Goal: Find specific page/section: Find specific page/section

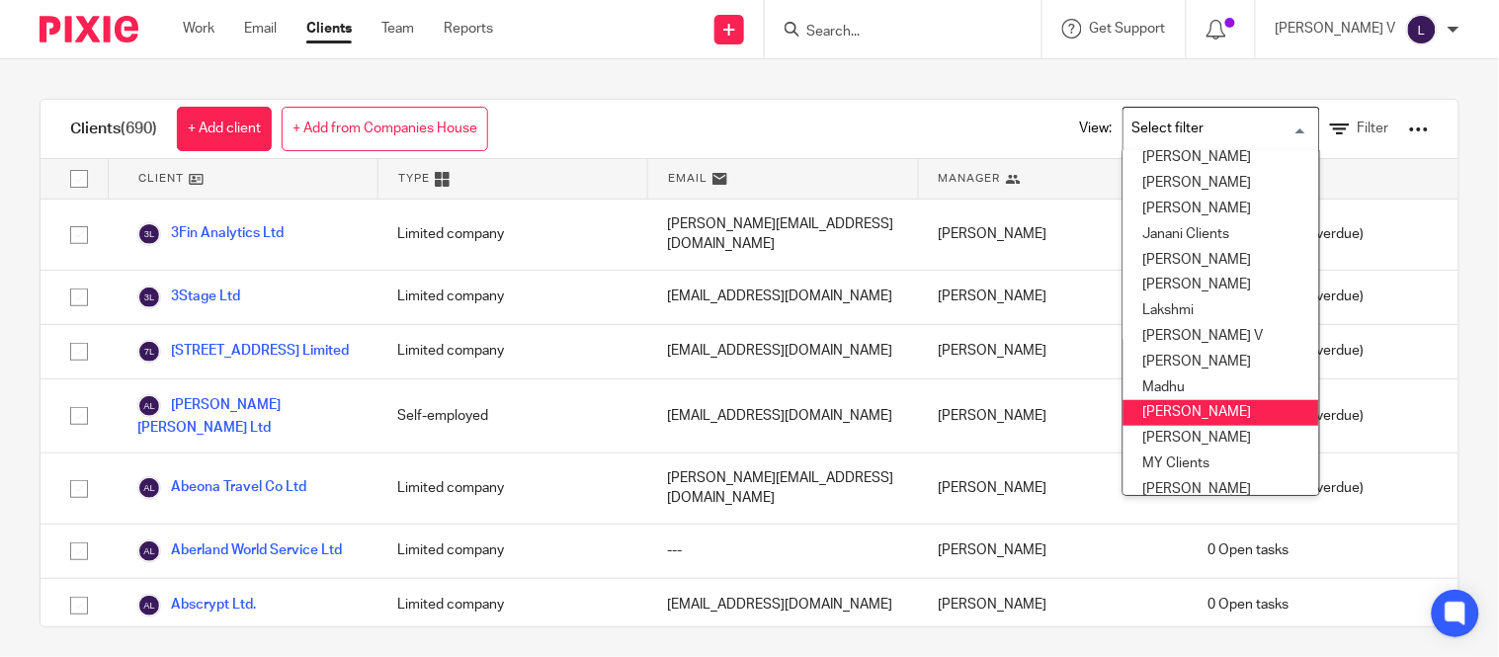
scroll to position [304, 0]
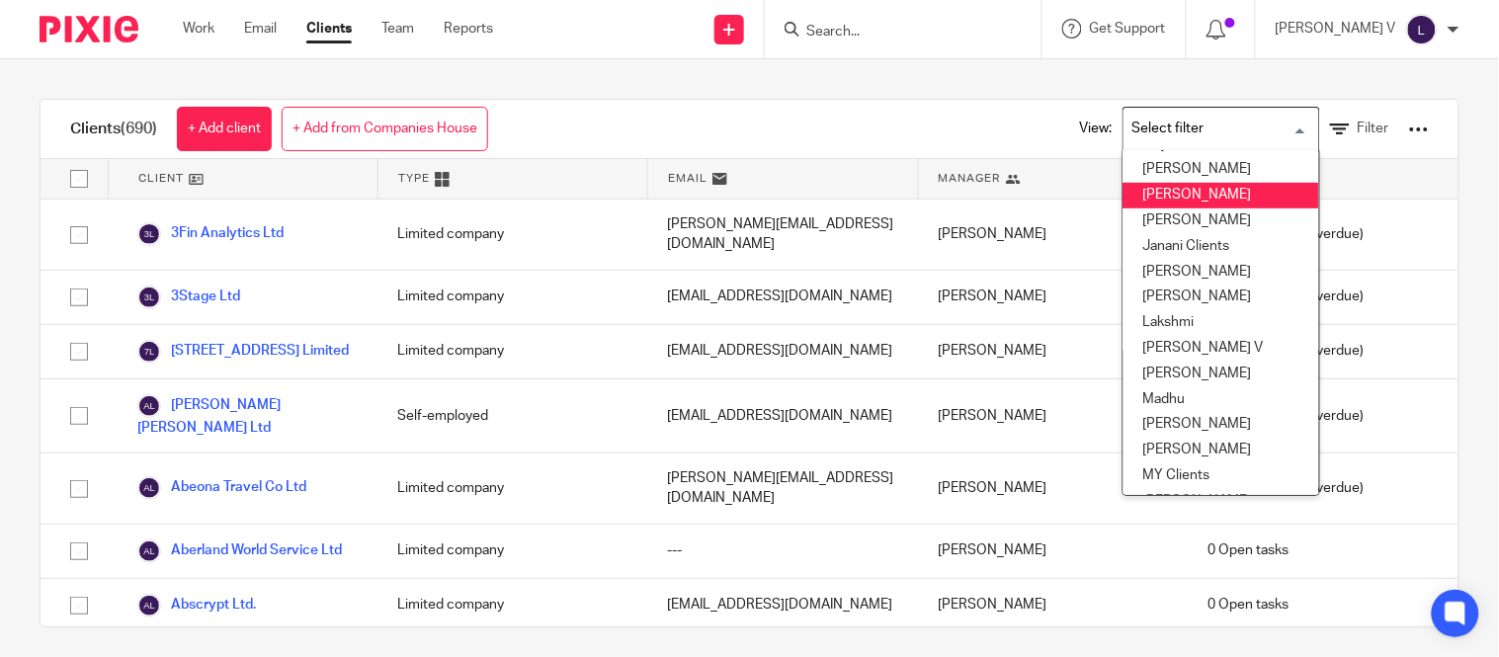
click at [1134, 199] on li "[PERSON_NAME]" at bounding box center [1222, 196] width 196 height 26
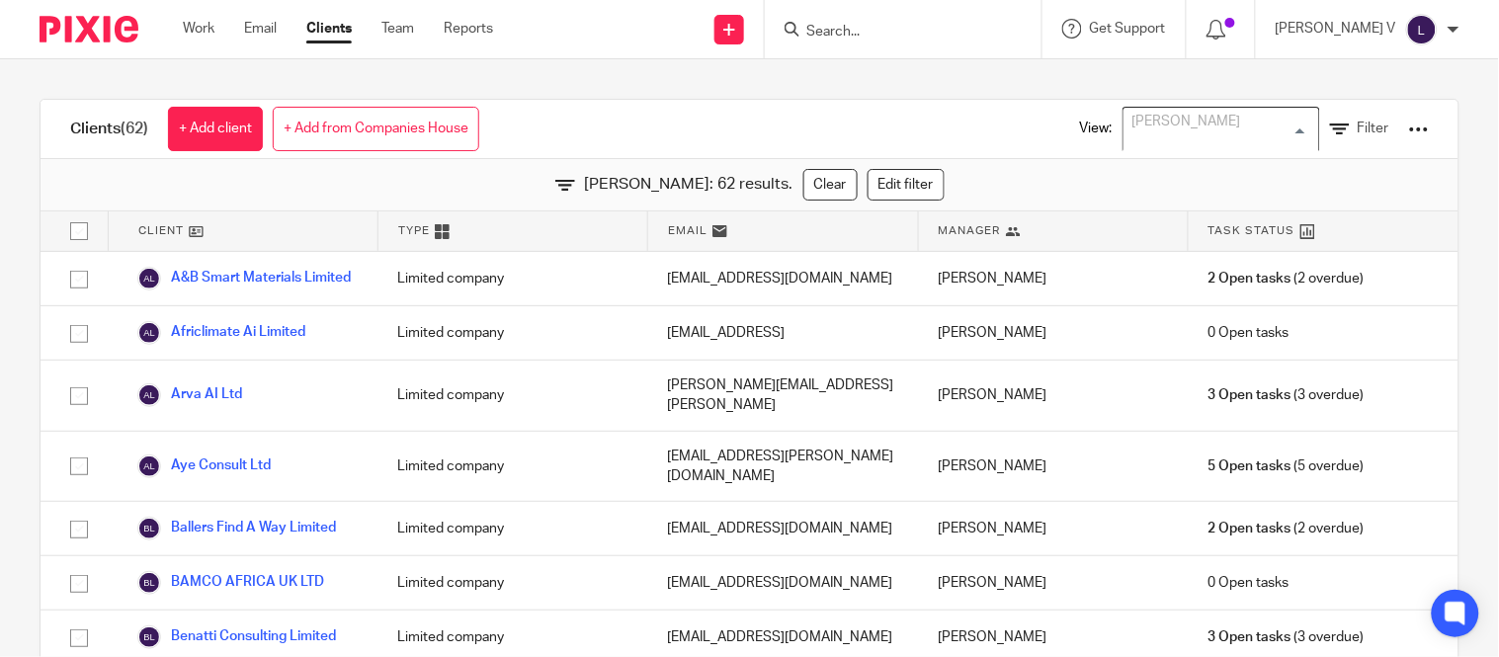
click at [1136, 138] on div "[PERSON_NAME]" at bounding box center [1217, 127] width 187 height 39
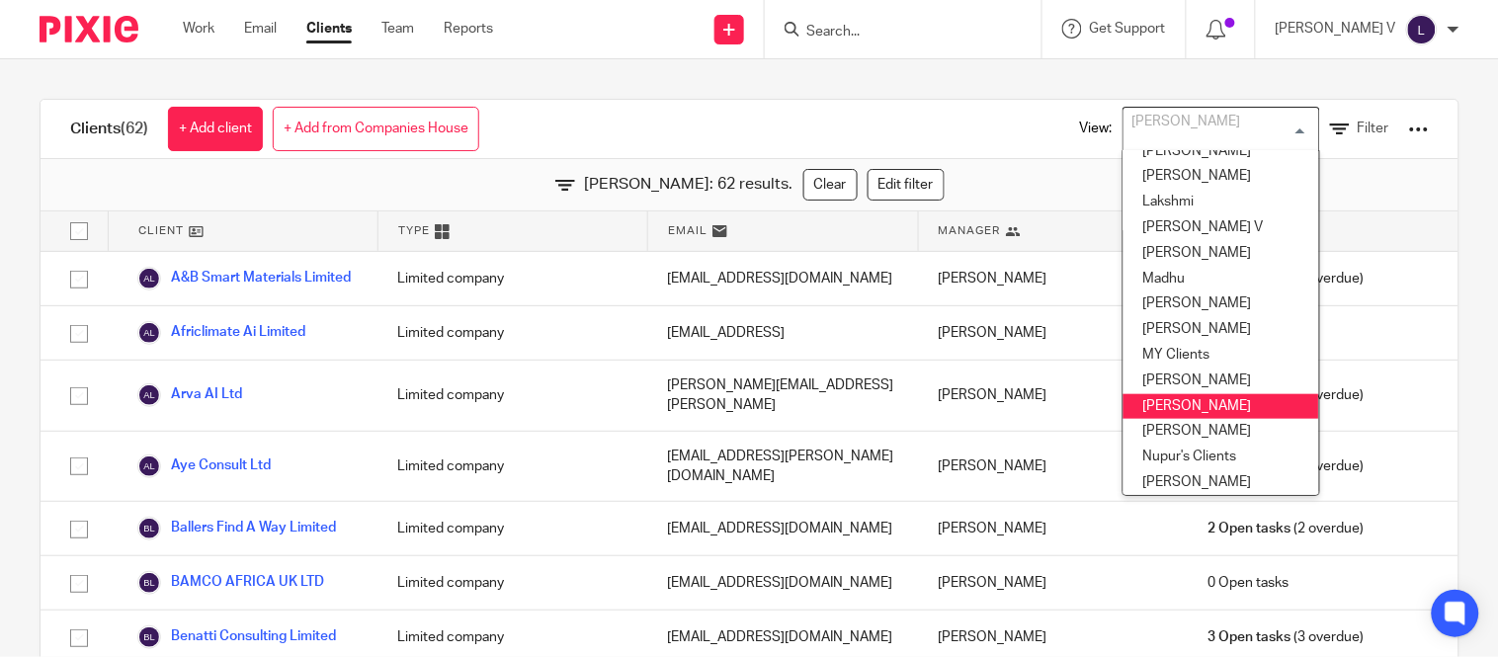
scroll to position [426, 0]
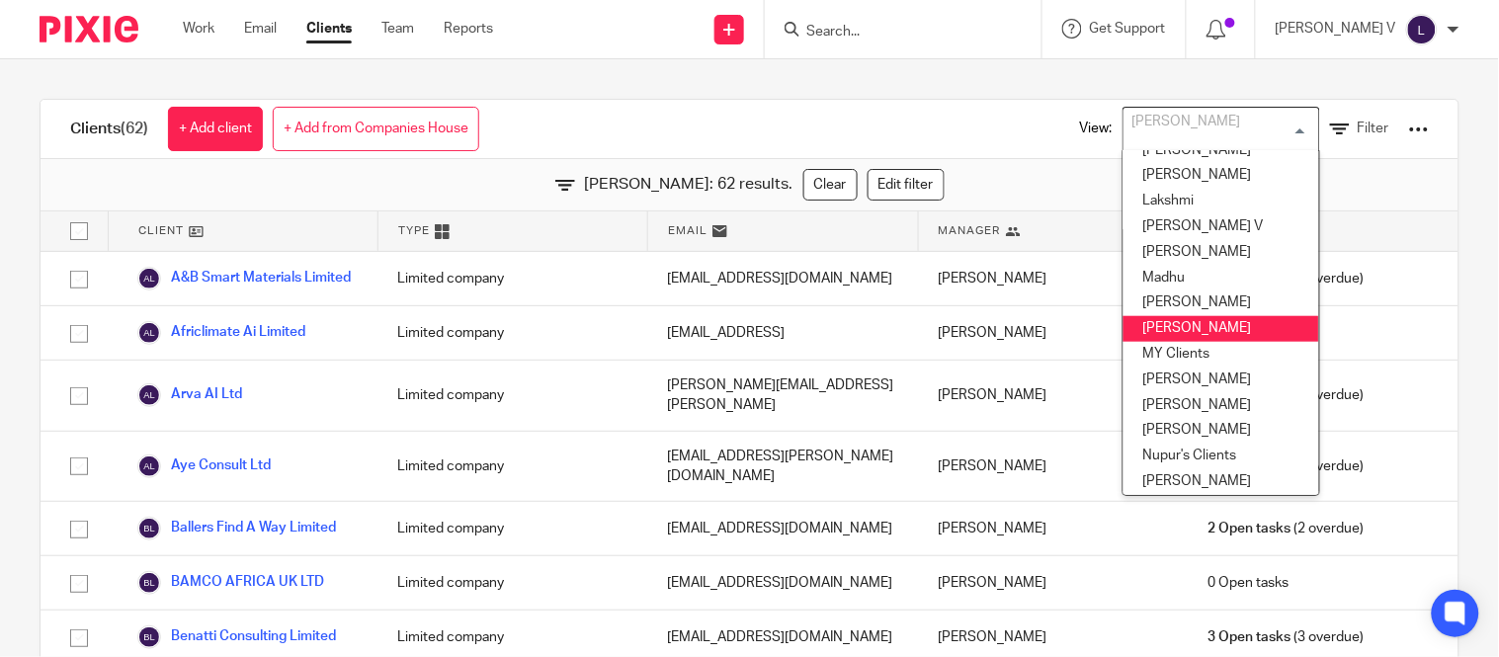
click at [1160, 320] on li "[PERSON_NAME]" at bounding box center [1222, 329] width 196 height 26
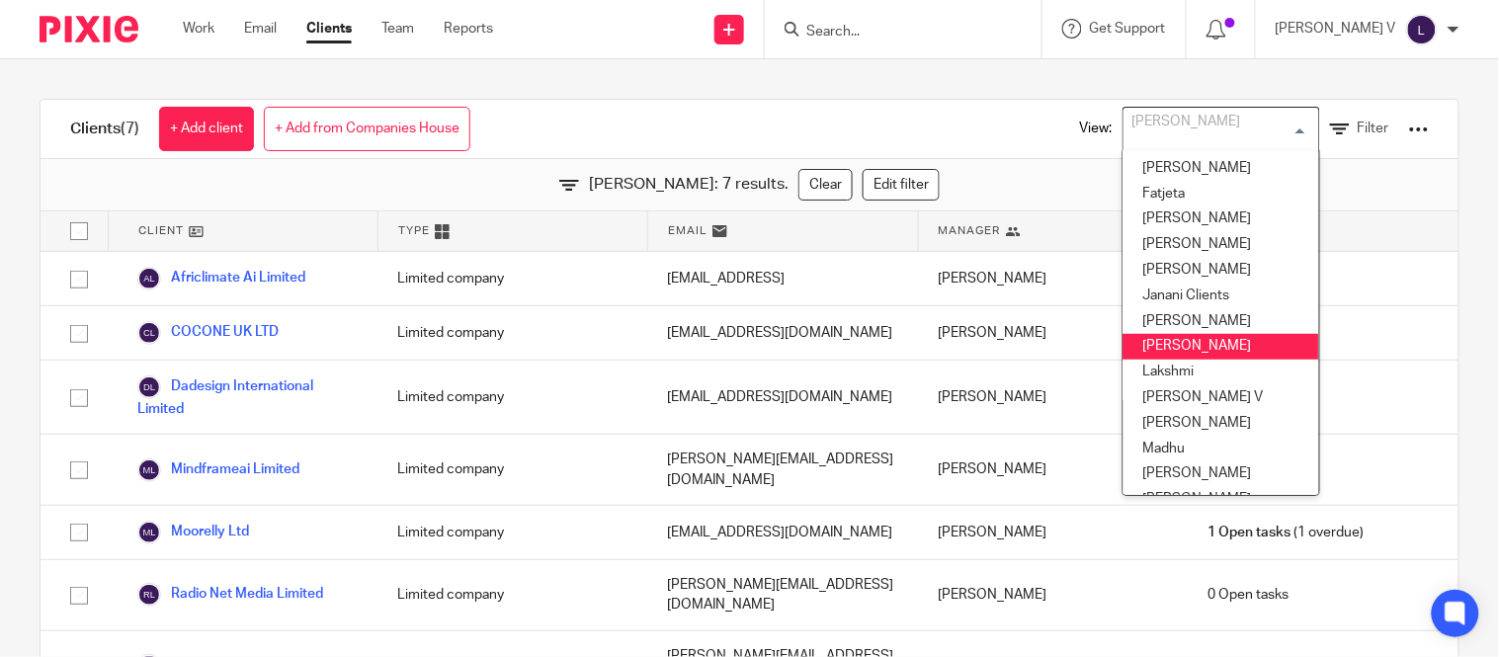
scroll to position [257, 0]
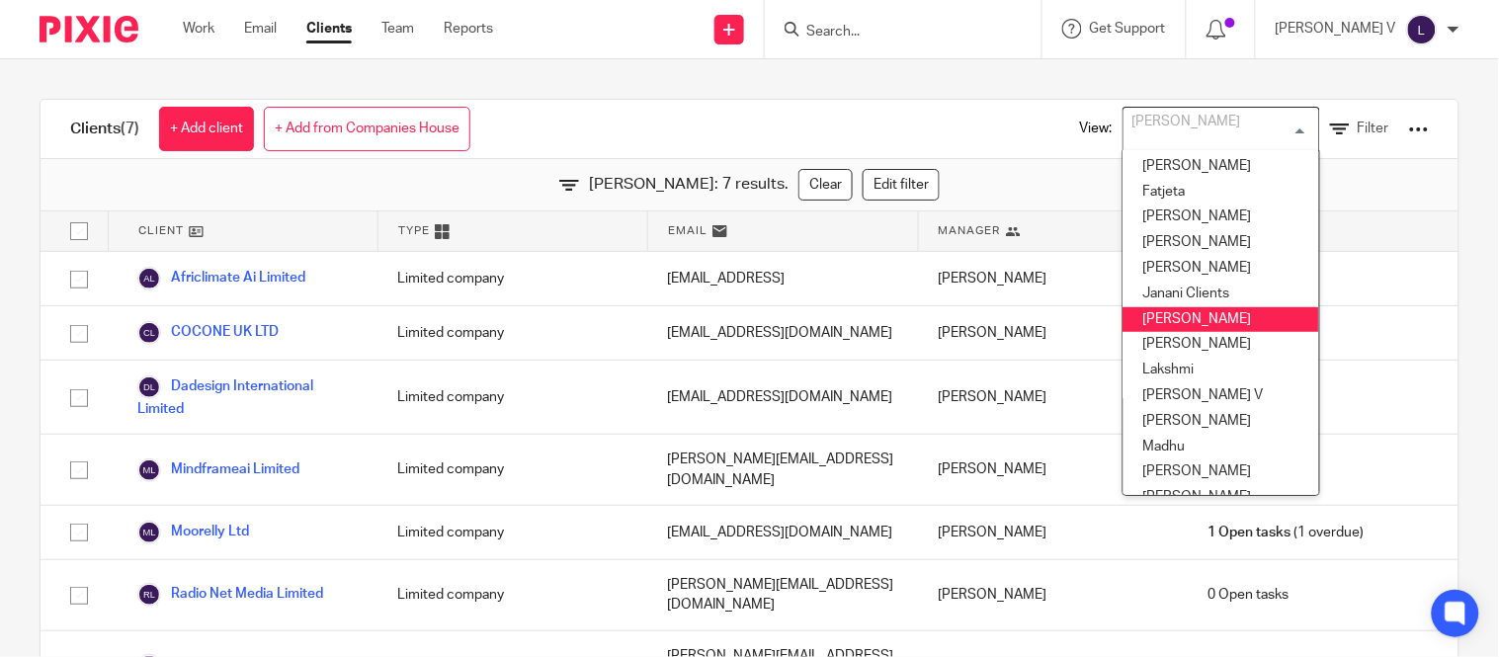
click at [1139, 327] on li "[PERSON_NAME]" at bounding box center [1222, 320] width 196 height 26
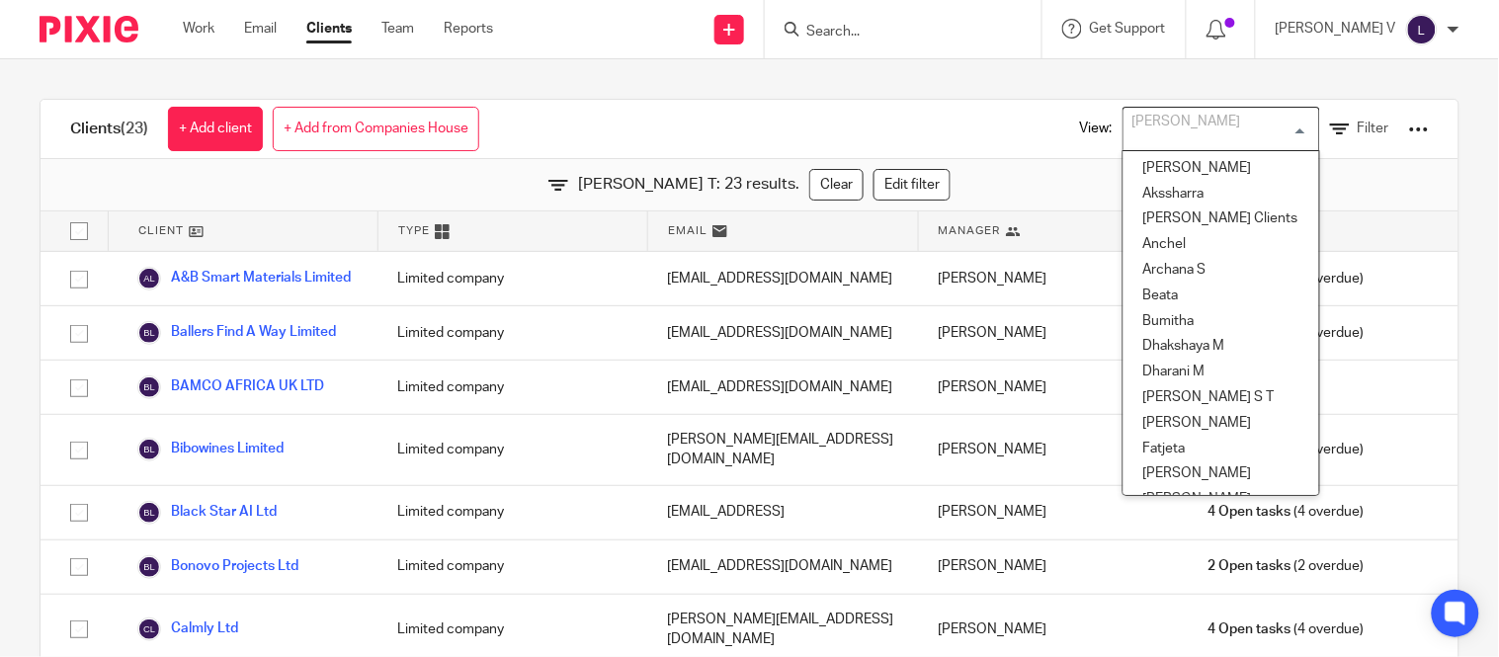
click at [1127, 124] on div "[PERSON_NAME]" at bounding box center [1217, 127] width 187 height 39
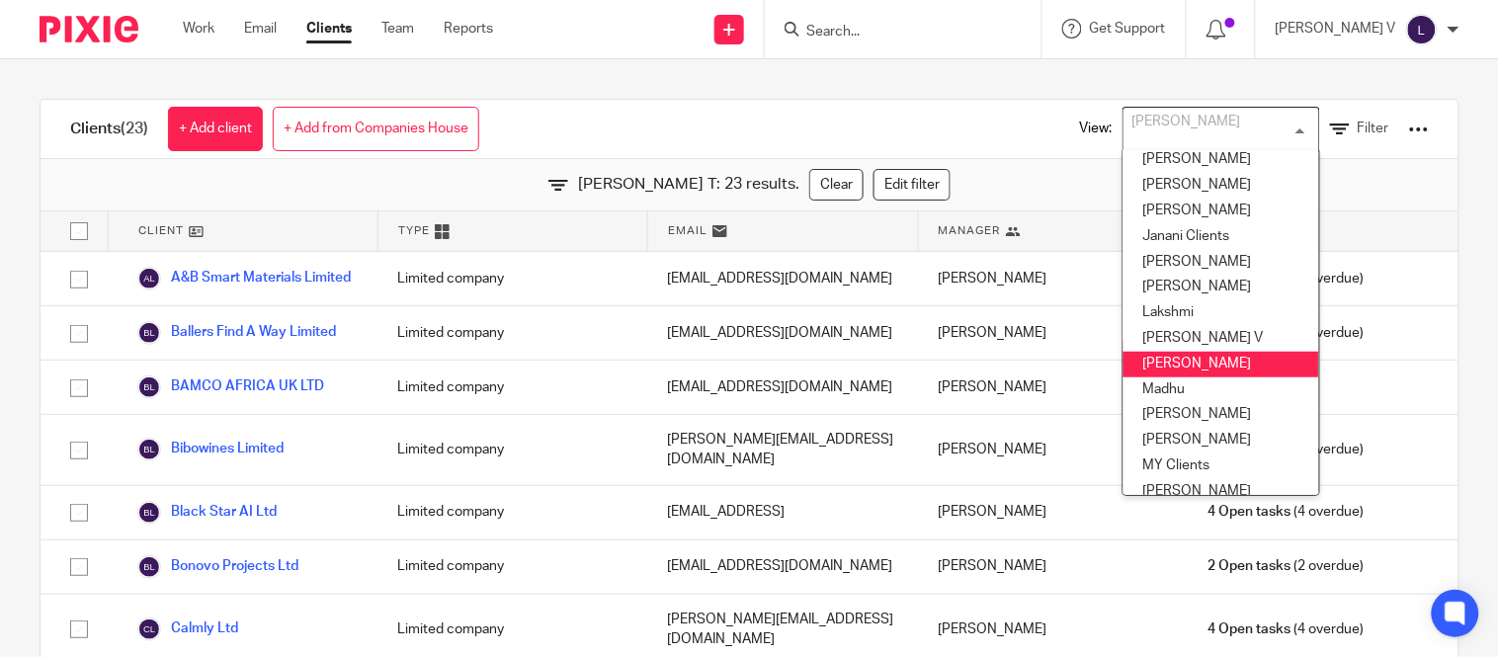
scroll to position [322, 0]
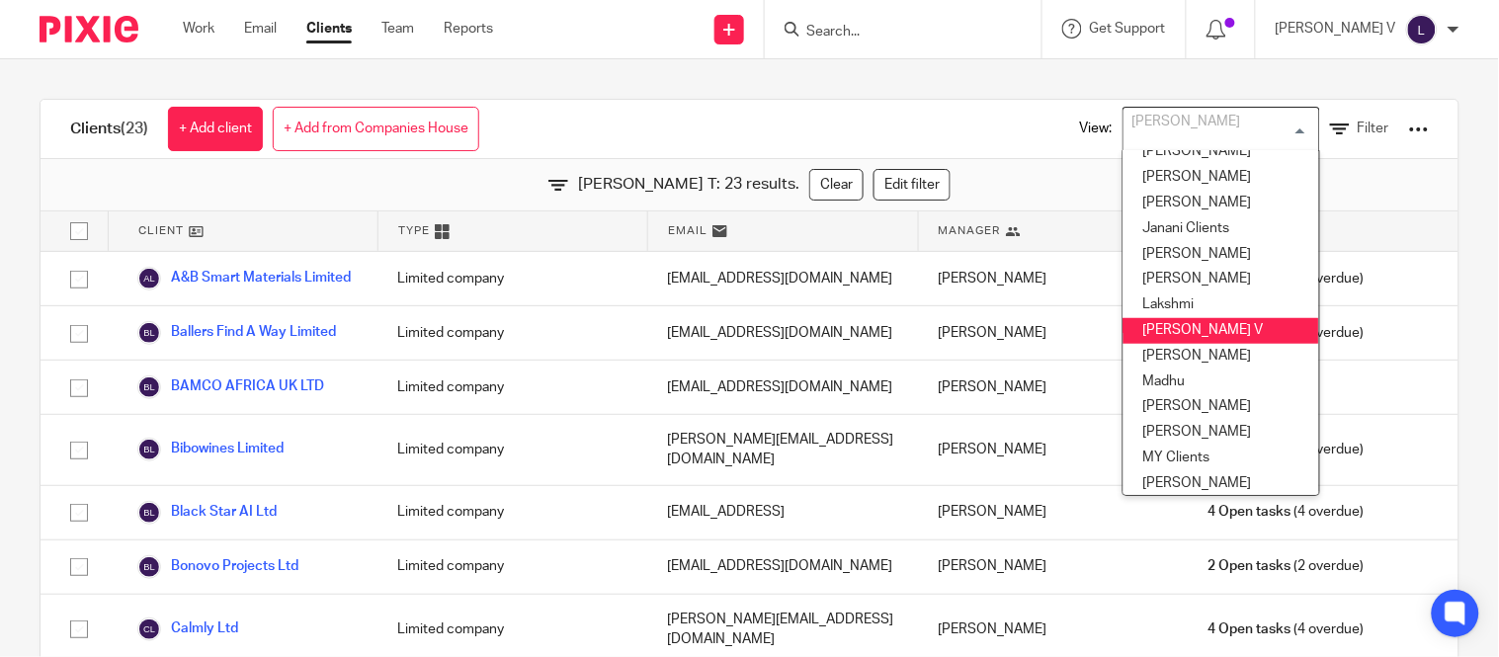
click at [1138, 332] on li "[PERSON_NAME] V" at bounding box center [1222, 331] width 196 height 26
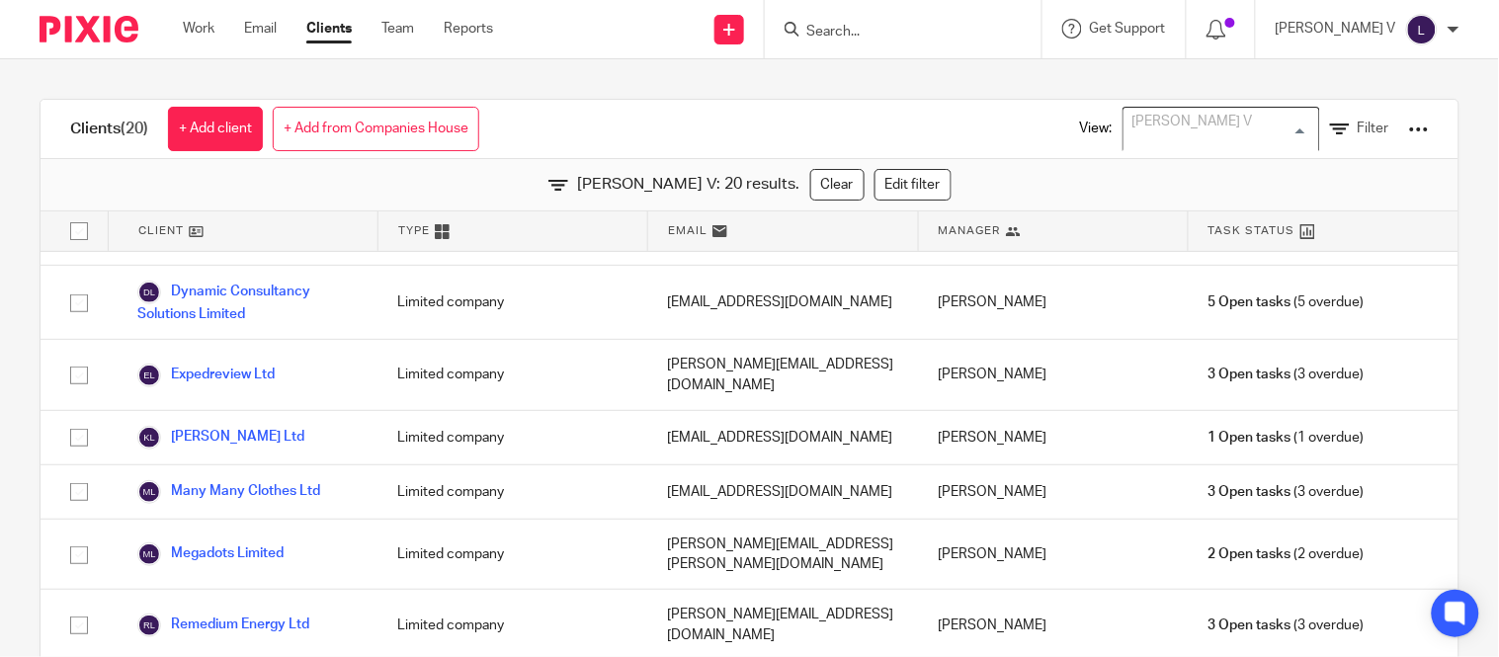
scroll to position [169, 0]
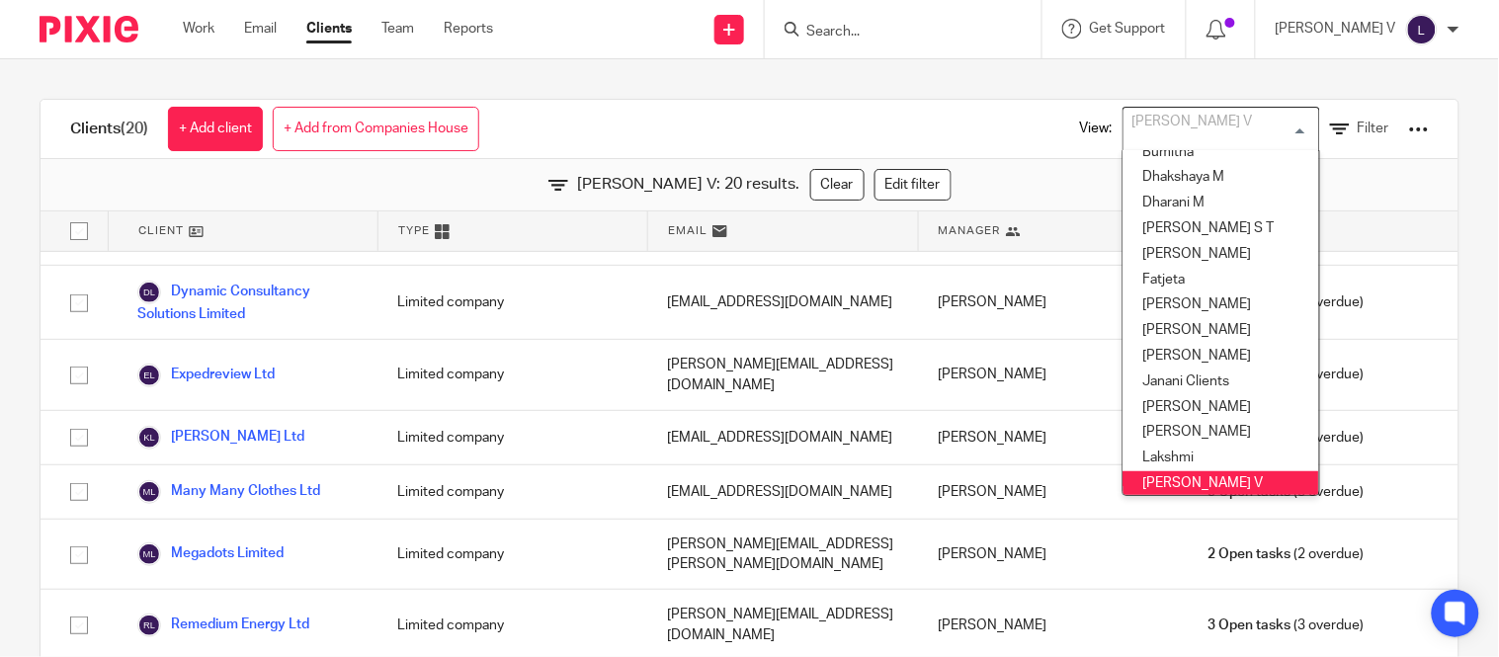
click at [889, 35] on input "Search" at bounding box center [893, 33] width 178 height 18
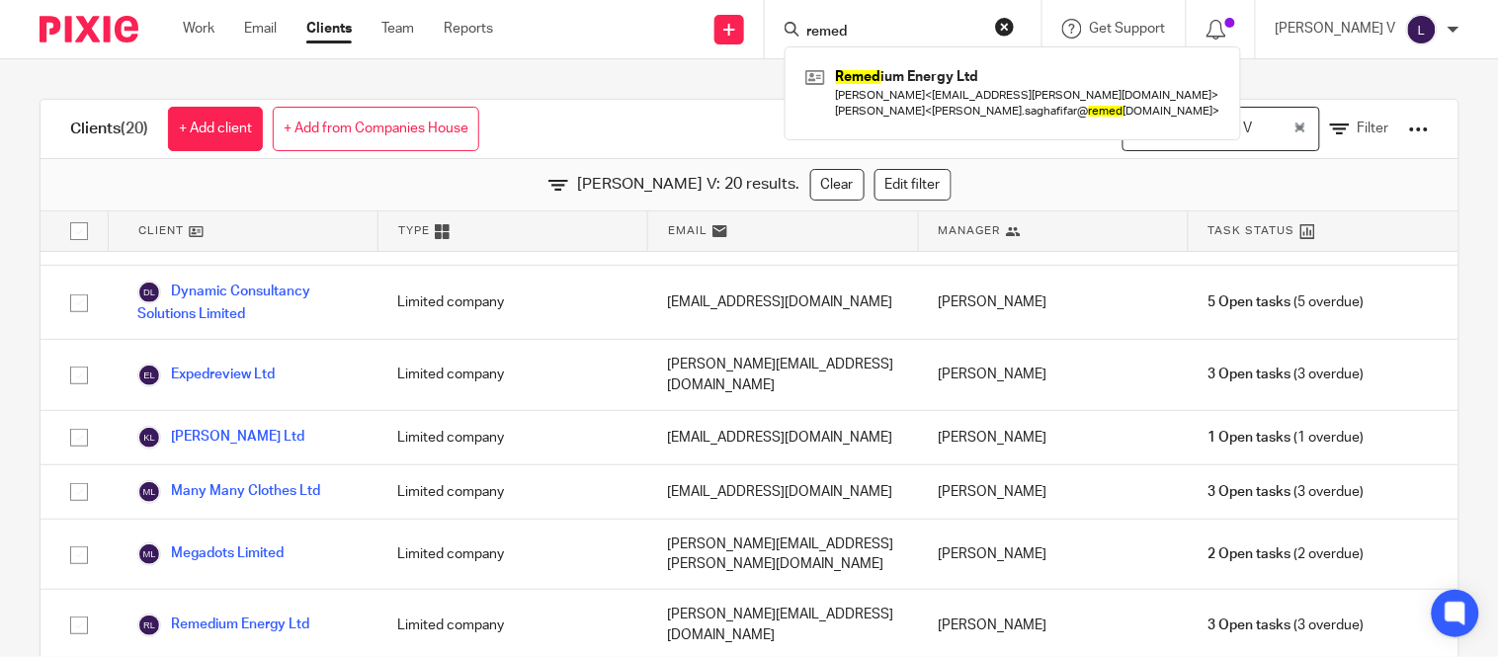
type input "remed"
click at [895, 51] on div "Remed ium Energy Ltd [PERSON_NAME] < [EMAIL_ADDRESS][PERSON_NAME][DOMAIN_NAME] …" at bounding box center [1013, 92] width 457 height 93
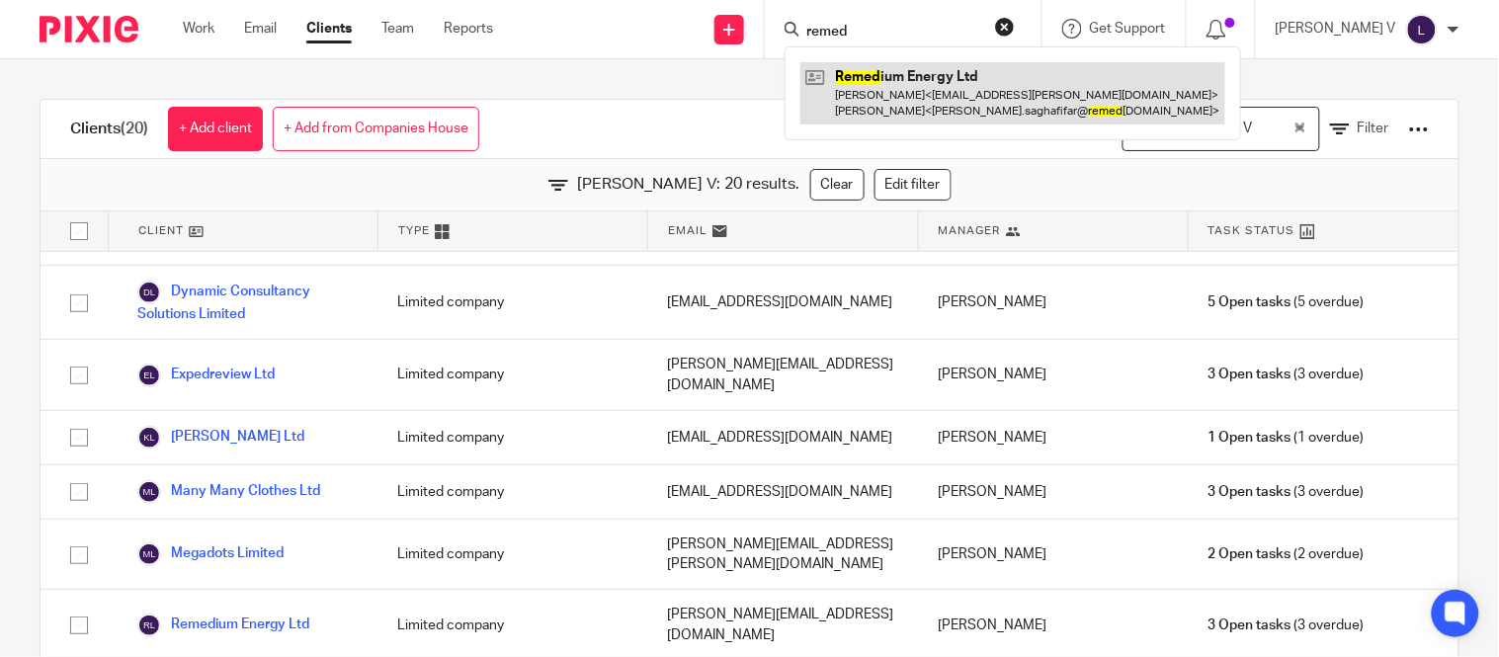
click at [906, 69] on link at bounding box center [1012, 92] width 425 height 61
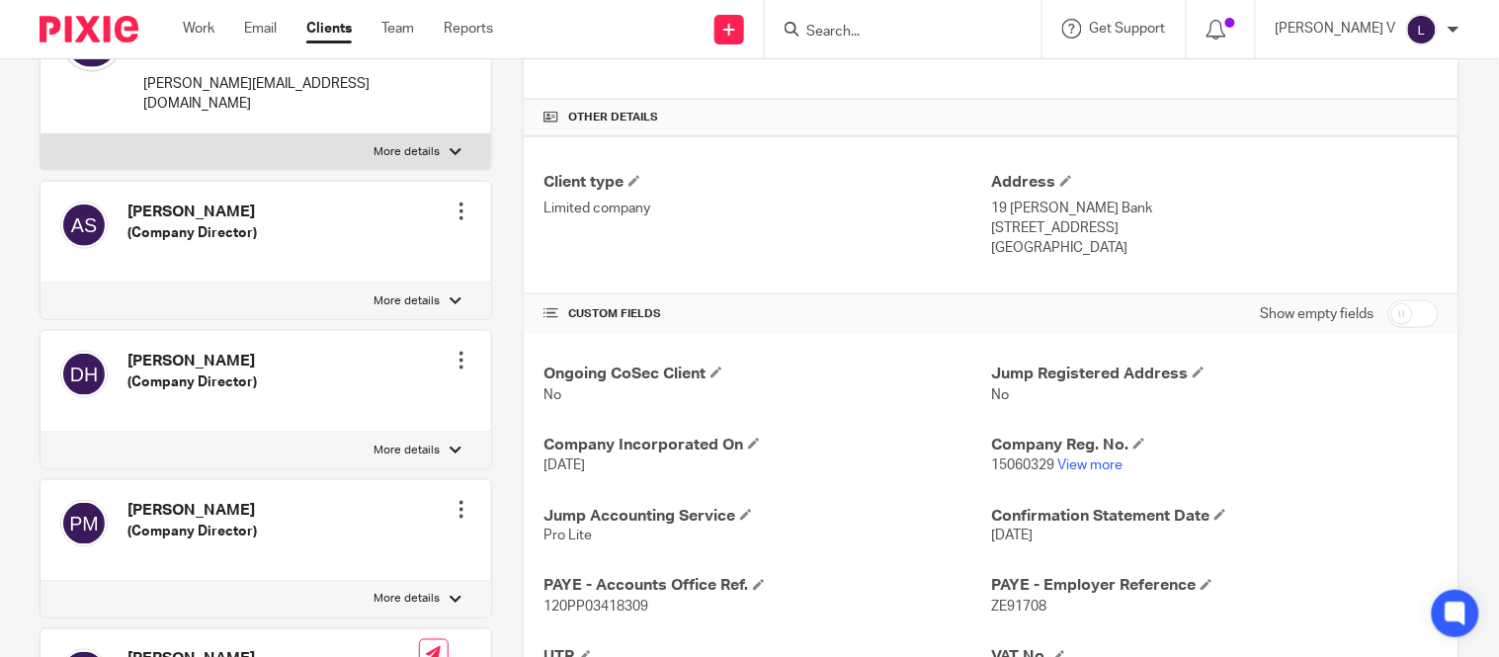
scroll to position [426, 0]
click at [1074, 460] on link "View more" at bounding box center [1089, 465] width 65 height 14
click at [857, 24] on input "Search" at bounding box center [893, 33] width 178 height 18
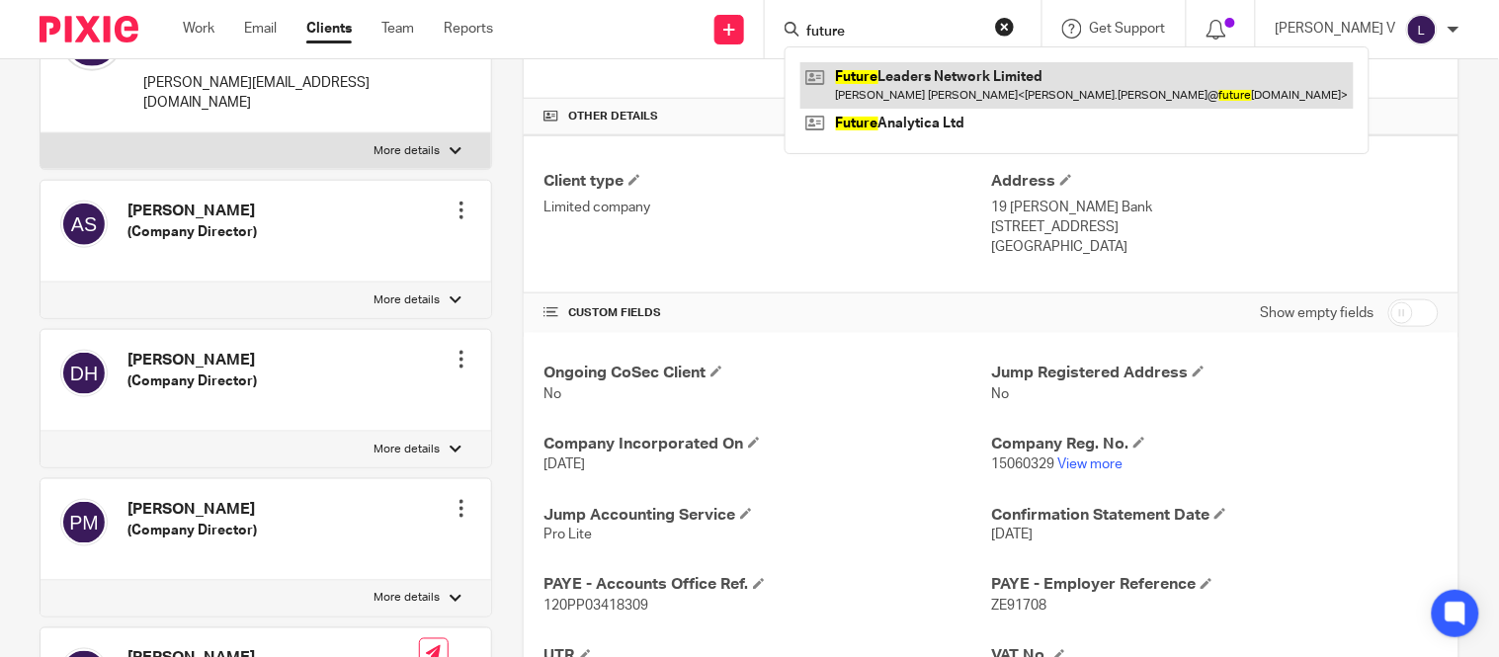
type input "future"
click at [957, 72] on link at bounding box center [1076, 84] width 553 height 45
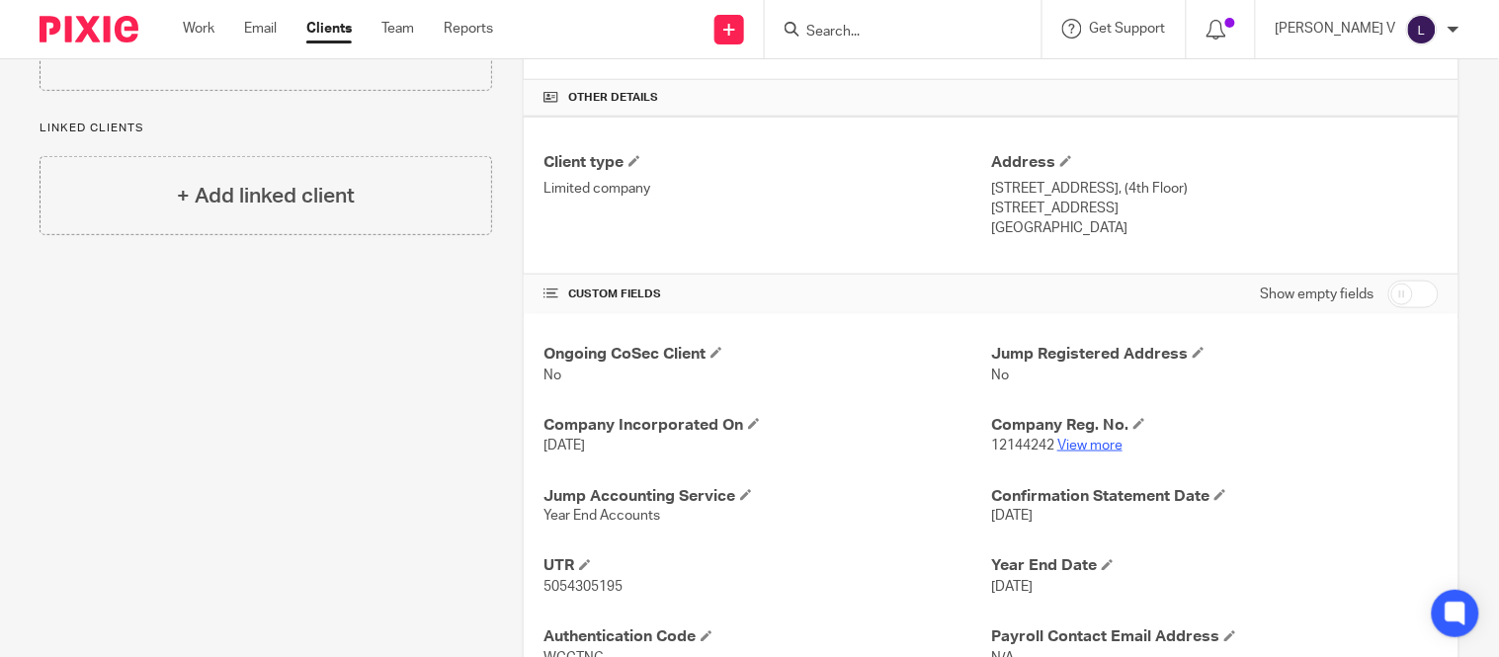
click at [1070, 451] on link "View more" at bounding box center [1089, 446] width 65 height 14
click at [883, 31] on input "Search" at bounding box center [893, 33] width 178 height 18
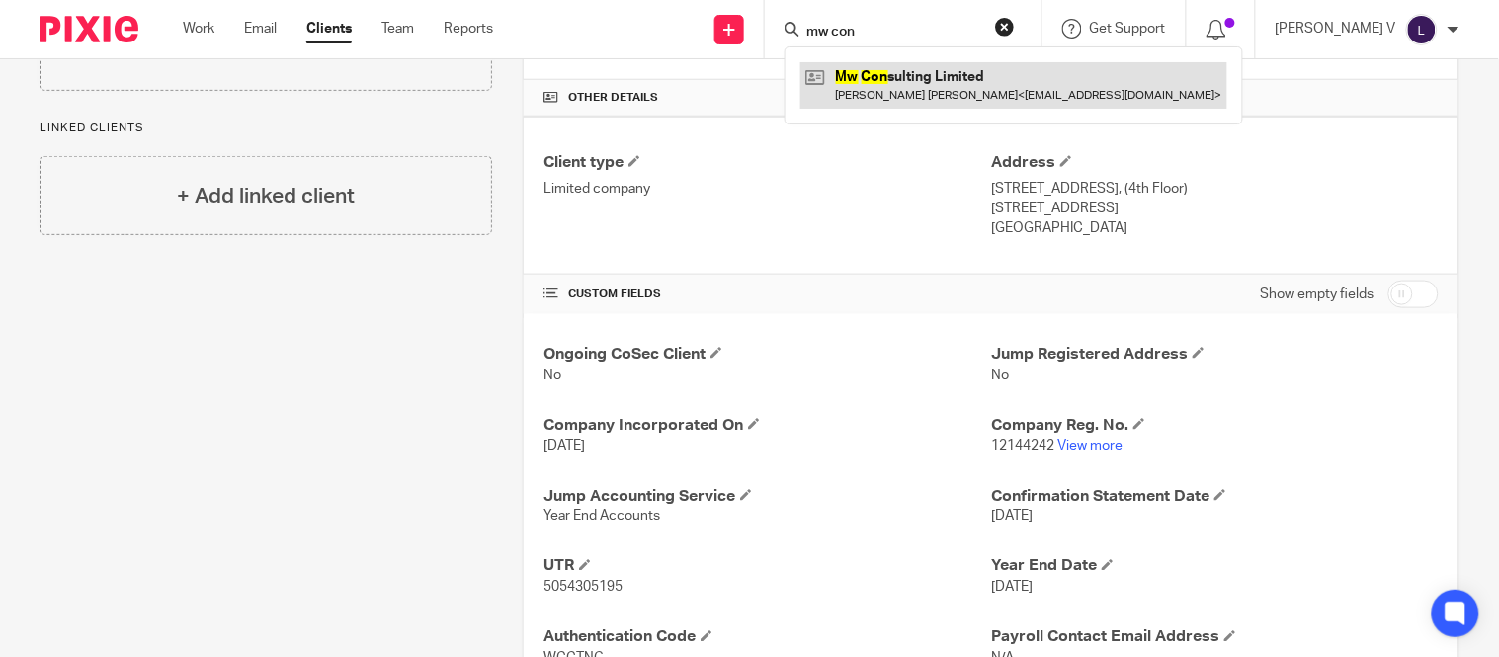
type input "mw con"
click at [956, 71] on link at bounding box center [1013, 84] width 427 height 45
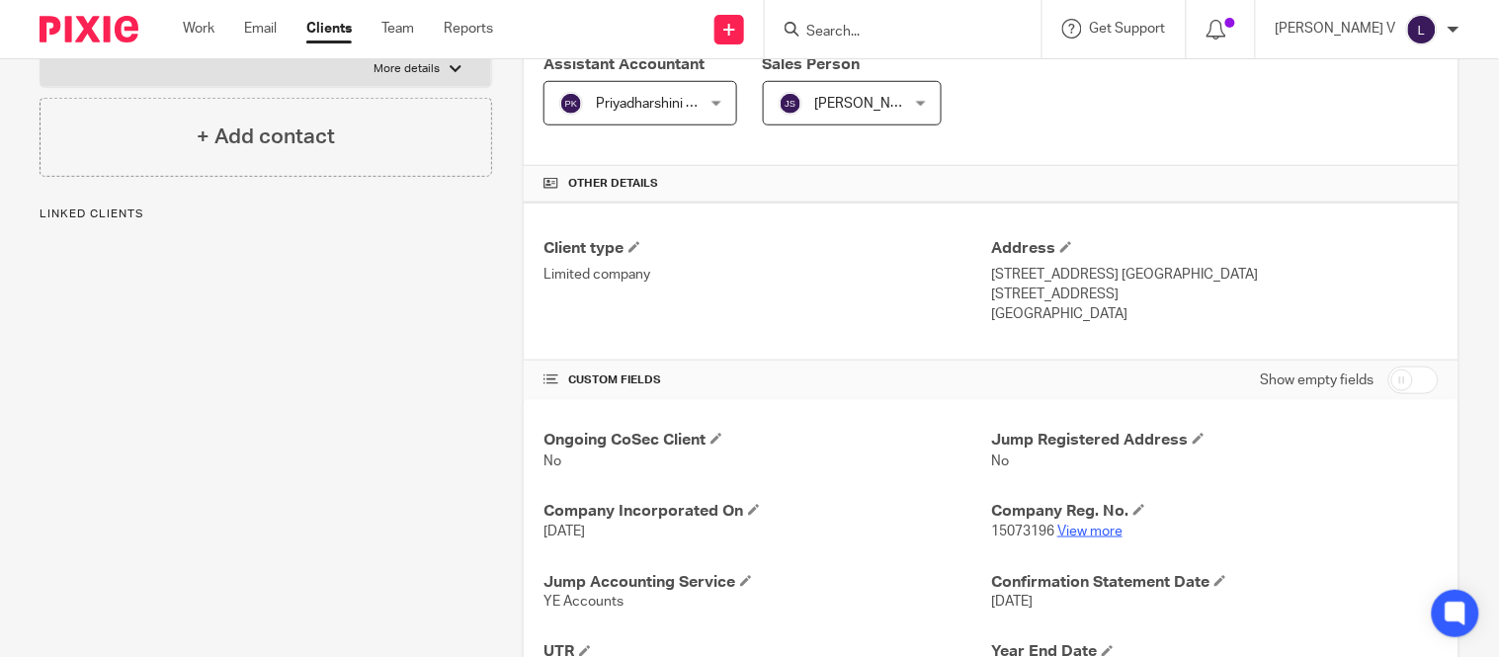
click at [1080, 532] on link "View more" at bounding box center [1089, 532] width 65 height 14
